Goal: Check status

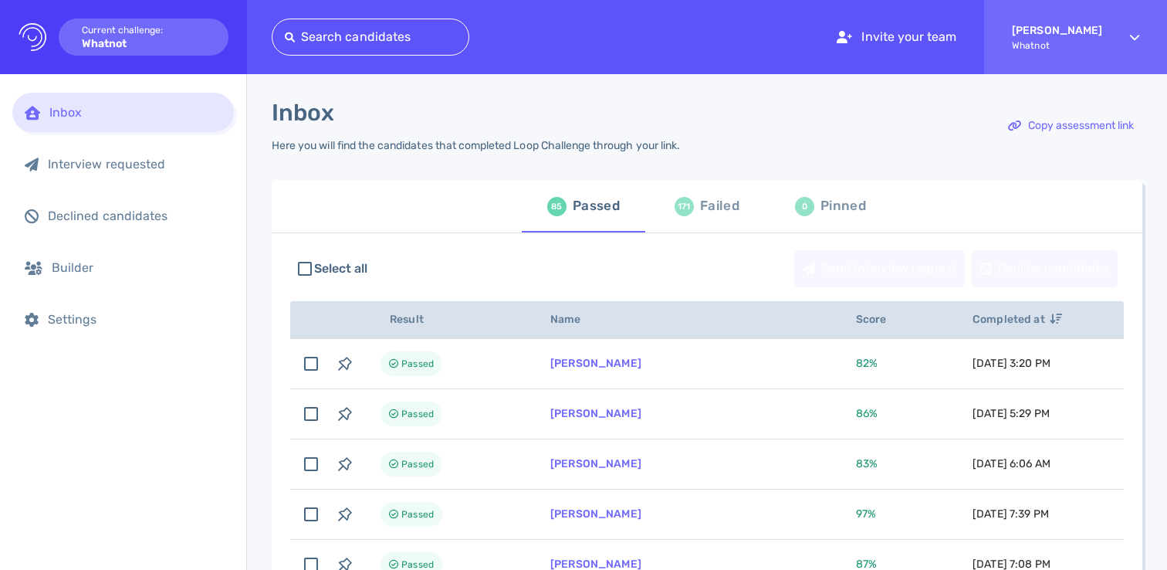
click at [726, 209] on div "Failed" at bounding box center [719, 206] width 39 height 23
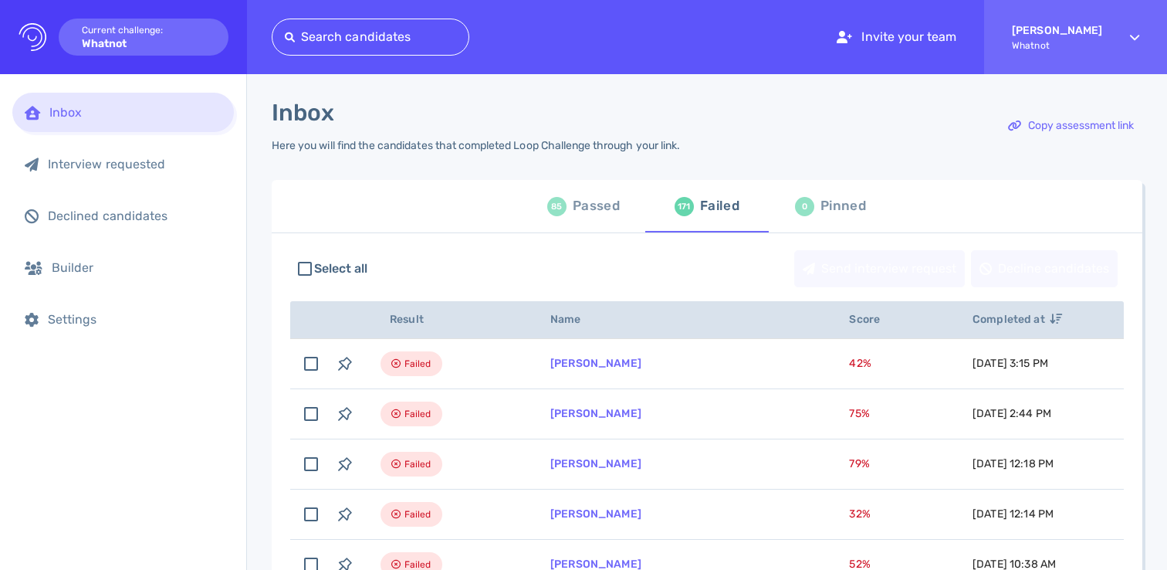
click at [155, 120] on div "Inbox" at bounding box center [123, 112] width 222 height 39
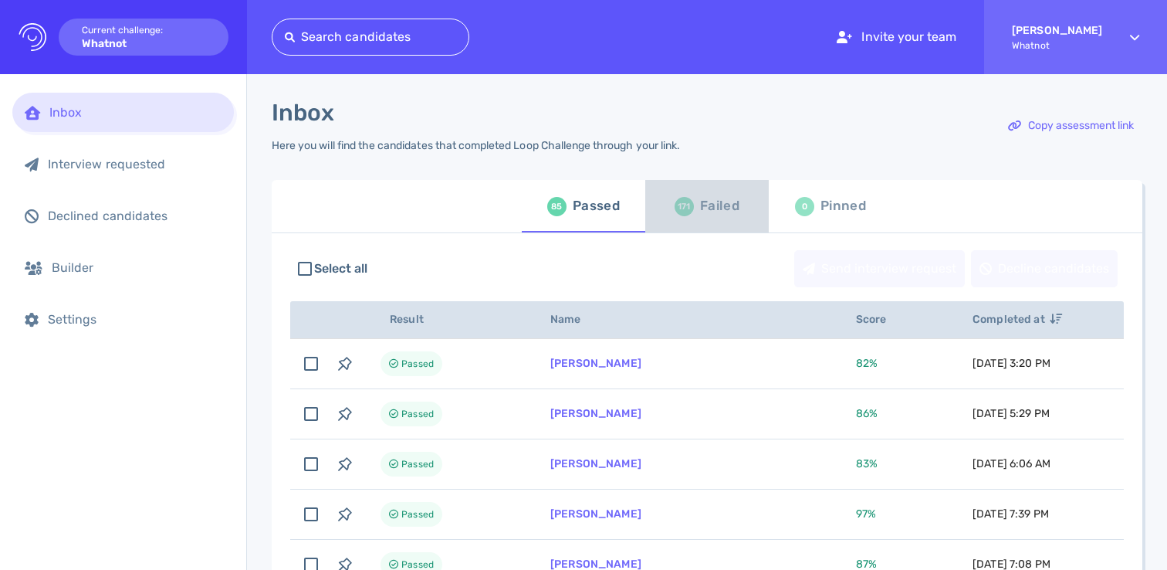
click at [688, 195] on div "171 Failed" at bounding box center [707, 206] width 65 height 43
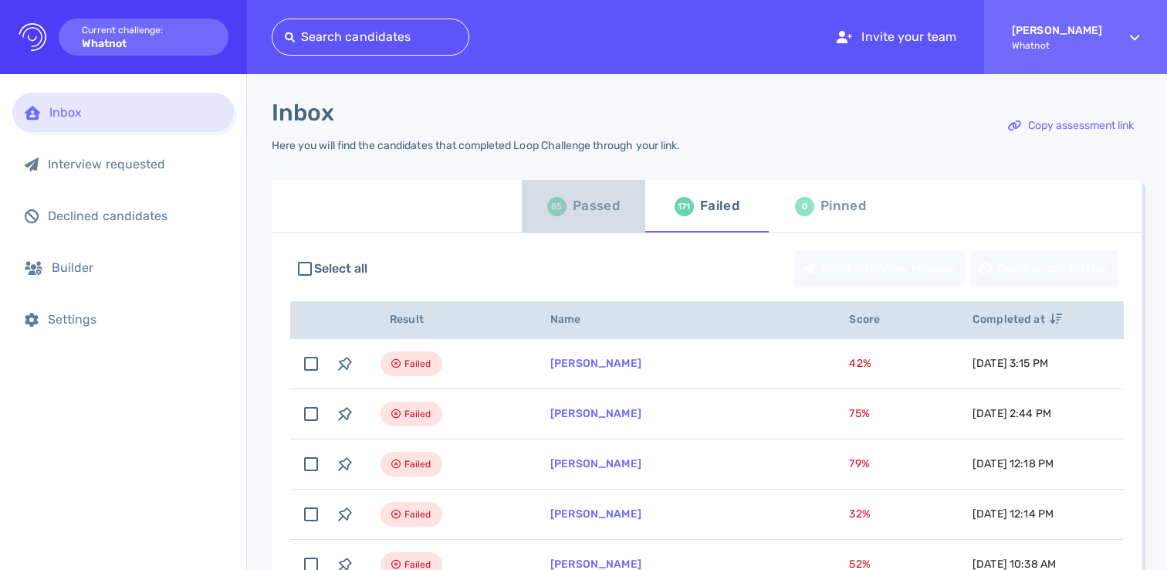
click at [563, 208] on div "85 Passed" at bounding box center [583, 206] width 73 height 43
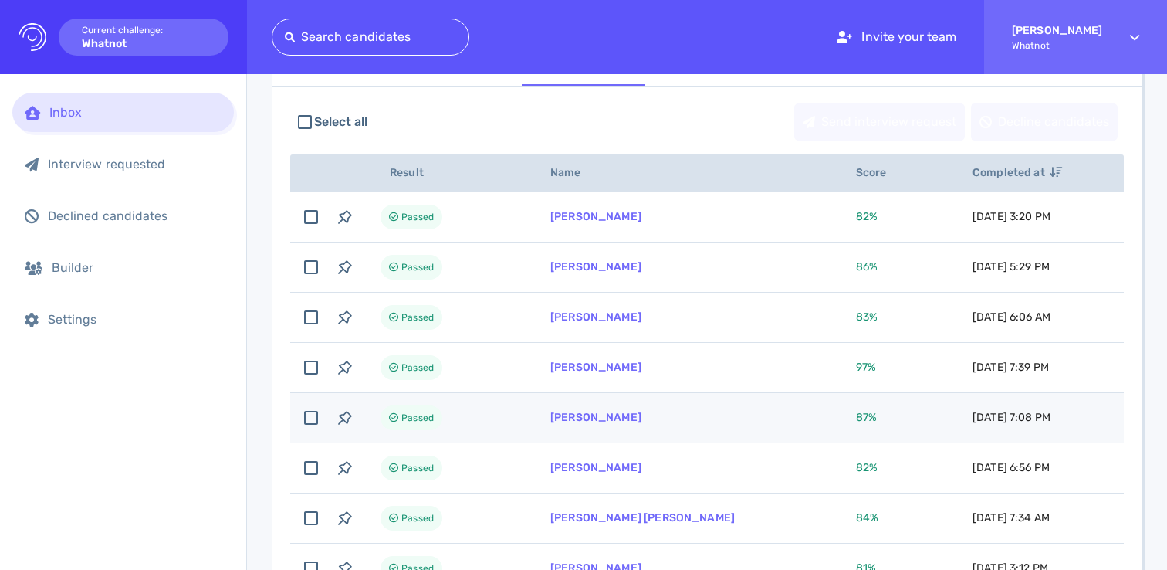
scroll to position [138, 0]
